Goal: Check status: Check status

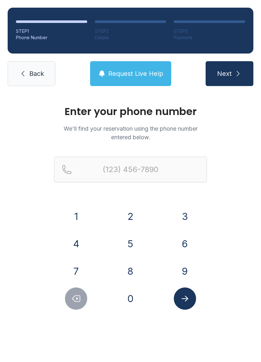
click at [181, 215] on button "3" at bounding box center [185, 216] width 22 height 22
click at [131, 248] on button "5" at bounding box center [131, 244] width 22 height 22
click at [131, 213] on button "2" at bounding box center [131, 216] width 22 height 22
click at [181, 275] on button "9" at bounding box center [185, 271] width 22 height 22
click at [74, 237] on button "4" at bounding box center [76, 244] width 22 height 22
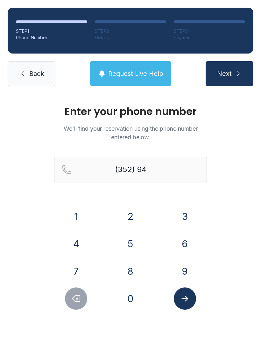
click at [128, 217] on button "2" at bounding box center [131, 216] width 22 height 22
click at [127, 217] on button "2" at bounding box center [131, 216] width 22 height 22
click at [178, 221] on button "3" at bounding box center [185, 216] width 22 height 22
click at [182, 249] on button "6" at bounding box center [185, 244] width 22 height 22
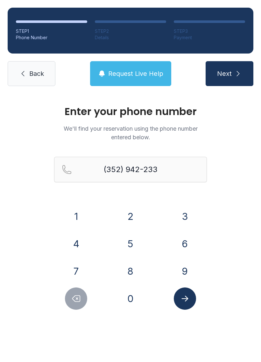
type input "[PHONE_NUMBER]"
click at [184, 301] on icon "Submit lookup form" at bounding box center [185, 299] width 10 height 10
